Goal: Manage account settings

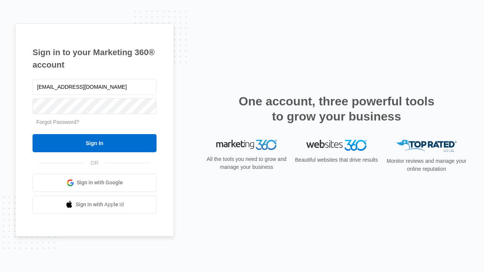
type input "[EMAIL_ADDRESS][DOMAIN_NAME]"
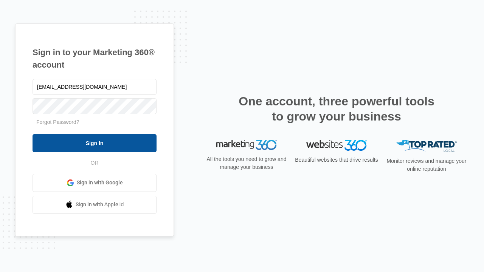
click at [95, 143] on input "Sign In" at bounding box center [95, 143] width 124 height 18
